Goal: Task Accomplishment & Management: Use online tool/utility

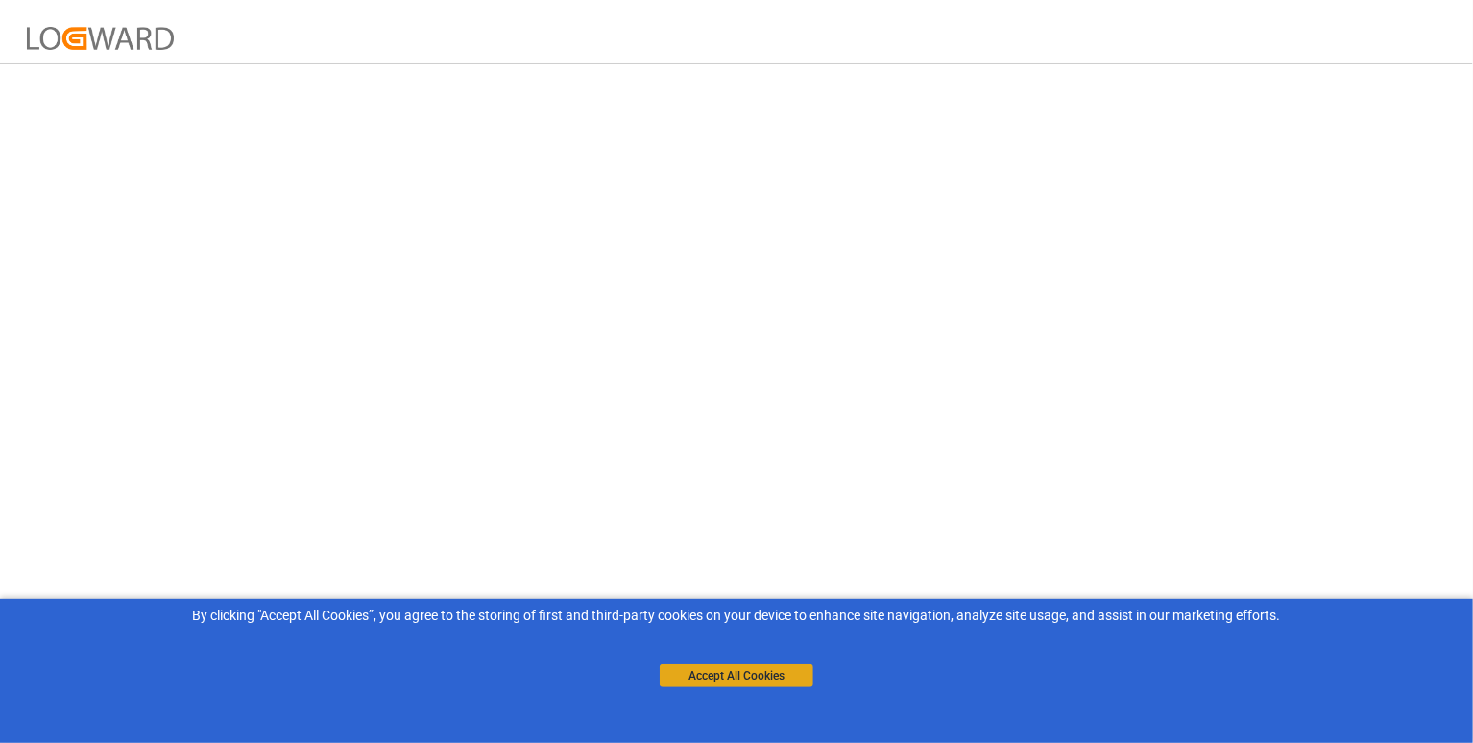
click at [721, 677] on button "Accept All Cookies" at bounding box center [737, 675] width 154 height 23
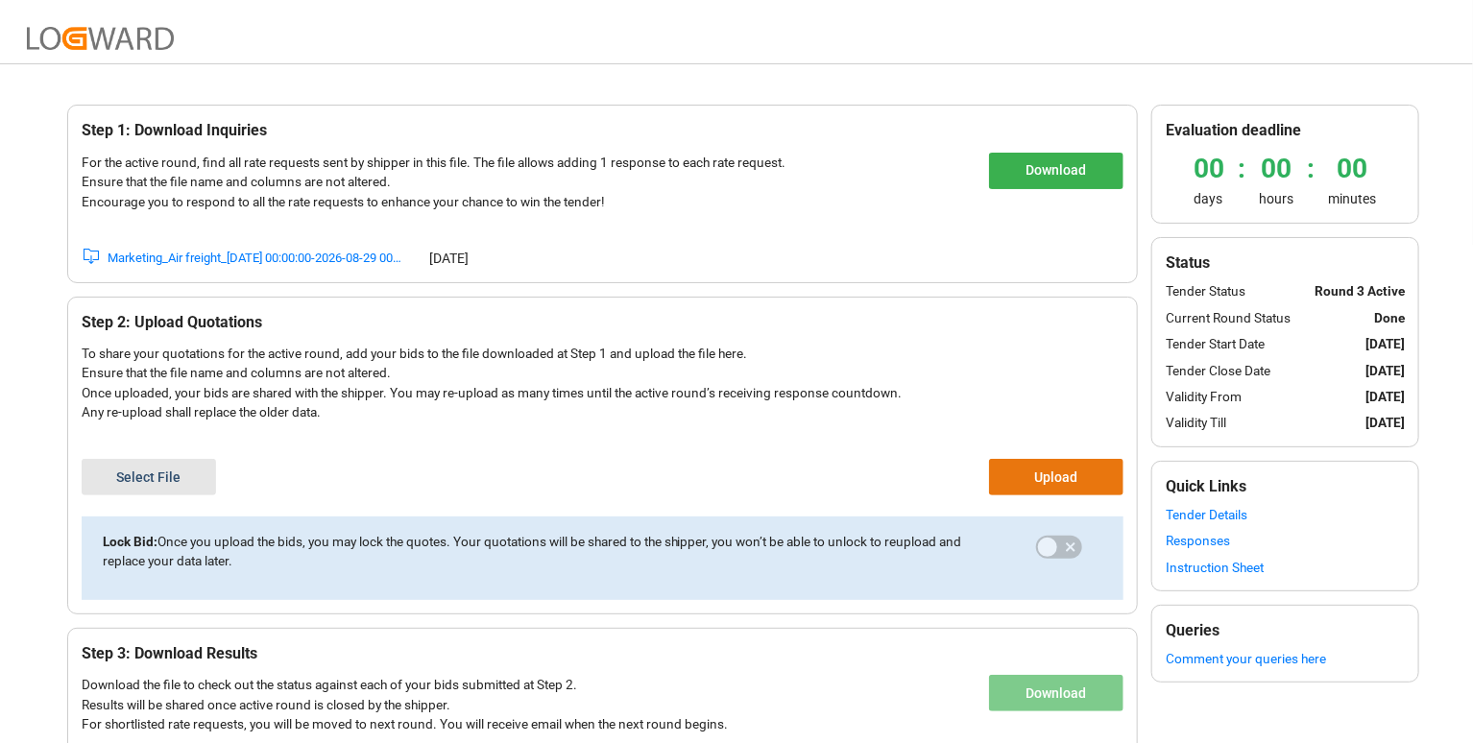
click at [246, 259] on div "Marketing_Air freight_2026-08-07 00:00:00-2026-08-29 00:00:00" at bounding box center [255, 258] width 295 height 19
click at [148, 469] on button "Select File" at bounding box center [149, 477] width 134 height 36
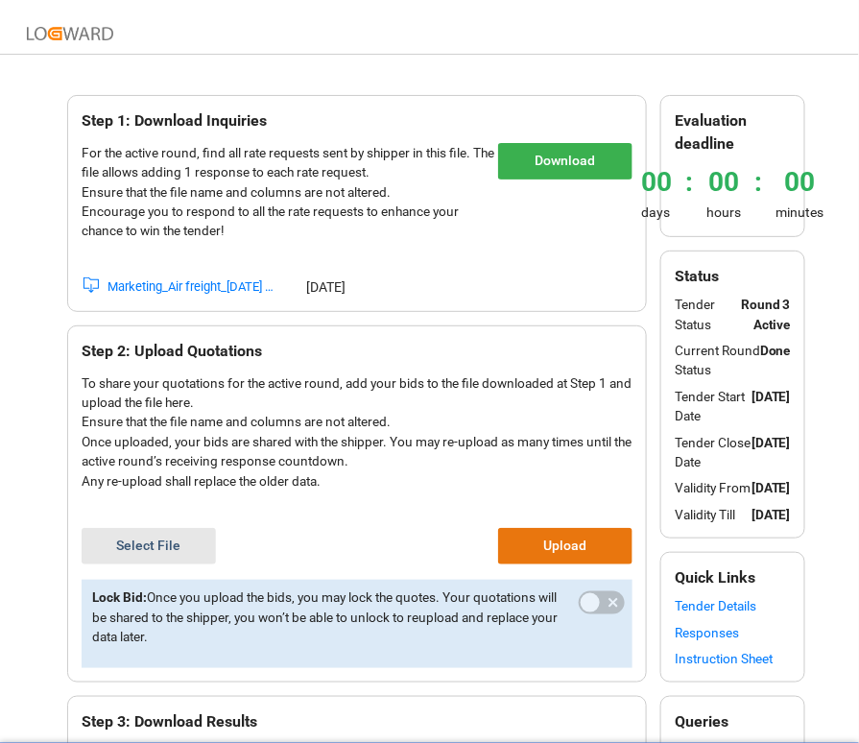
click at [141, 543] on button "Select File" at bounding box center [149, 546] width 134 height 36
click at [568, 545] on button "Upload" at bounding box center [565, 546] width 134 height 36
